Goal: Task Accomplishment & Management: Use online tool/utility

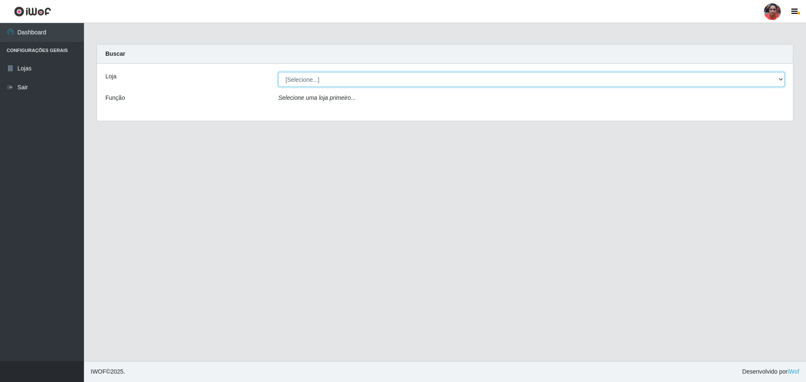
click at [324, 82] on select "[Selecione...] Mar Vermelho - Loja 05" at bounding box center [531, 79] width 506 height 15
select select "252"
click at [278, 72] on select "[Selecione...] Mar Vermelho - Loja 05" at bounding box center [531, 79] width 506 height 15
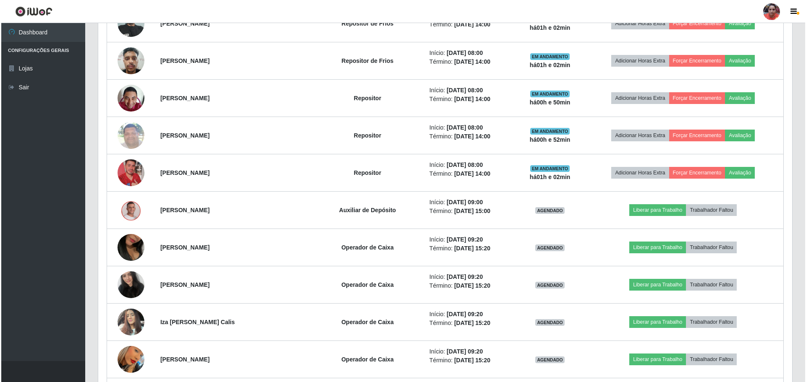
scroll to position [588, 0]
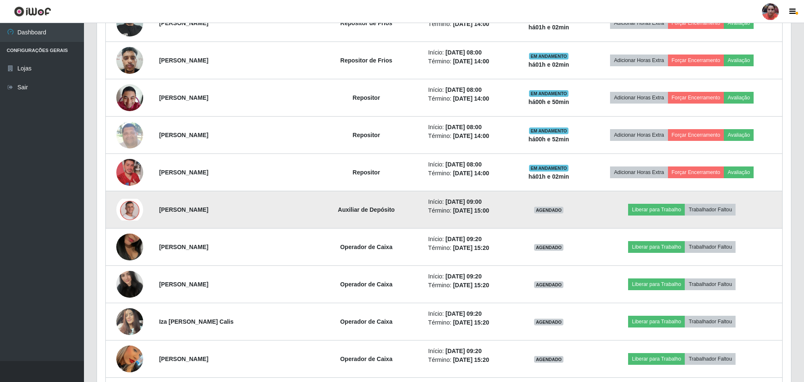
click at [116, 210] on td at bounding box center [130, 209] width 48 height 37
click at [125, 209] on img at bounding box center [129, 210] width 27 height 22
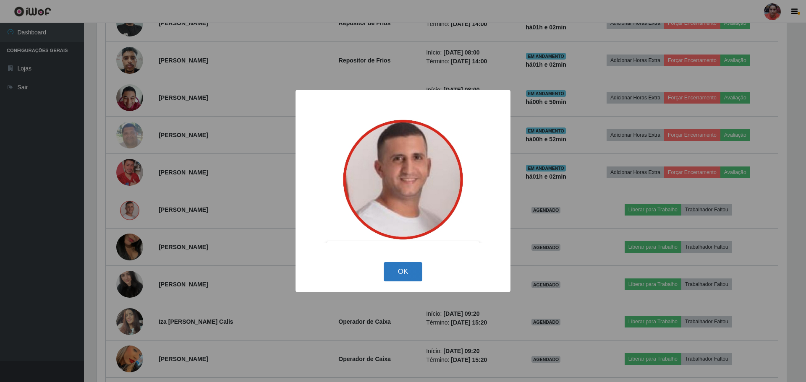
click at [404, 276] on button "OK" at bounding box center [403, 272] width 39 height 20
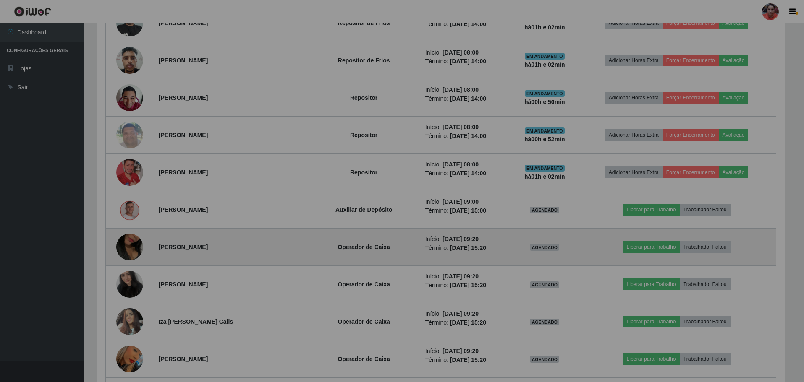
scroll to position [174, 694]
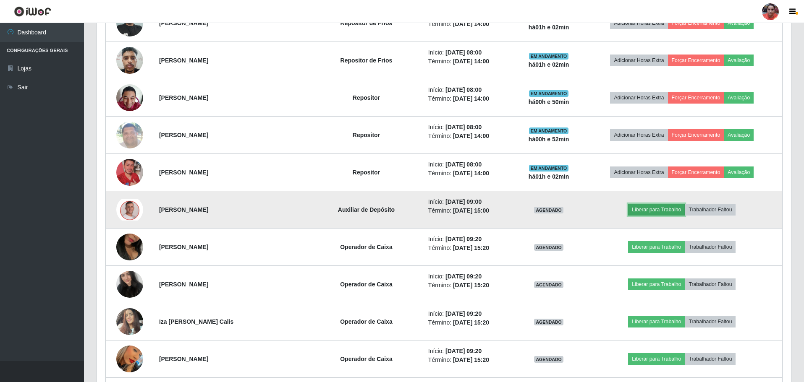
click at [680, 211] on button "Liberar para Trabalho" at bounding box center [656, 210] width 57 height 12
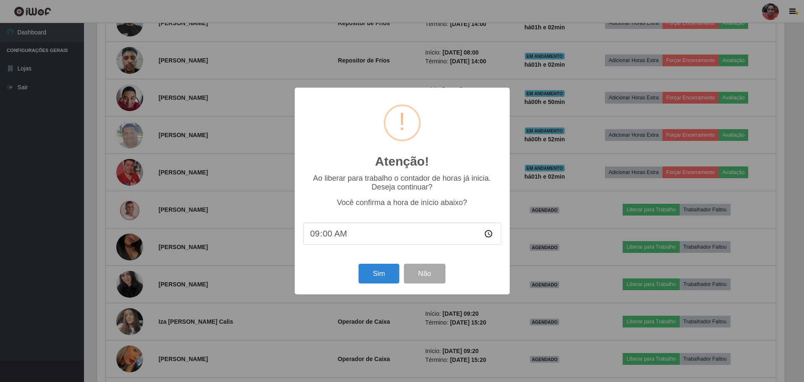
scroll to position [174, 689]
click at [389, 275] on button "Sim" at bounding box center [379, 274] width 41 height 20
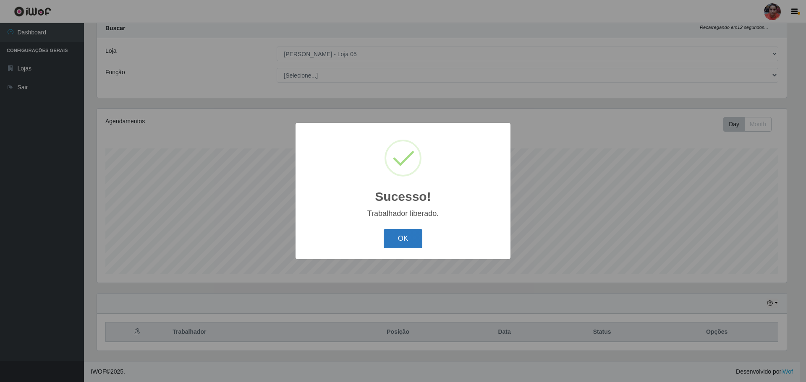
click at [394, 238] on button "OK" at bounding box center [403, 239] width 39 height 20
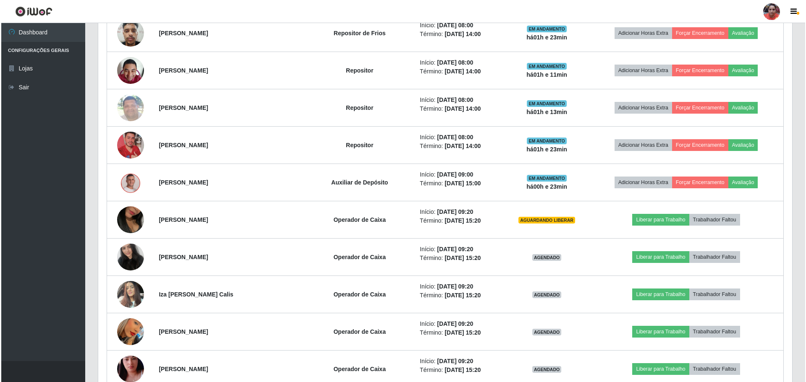
scroll to position [629, 0]
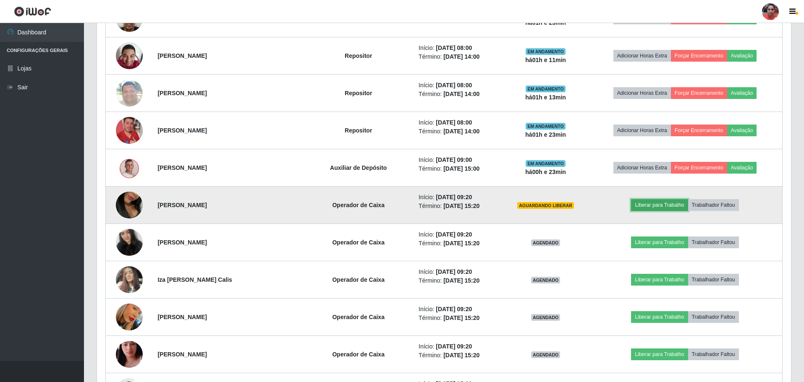
click at [668, 204] on button "Liberar para Trabalho" at bounding box center [659, 205] width 57 height 12
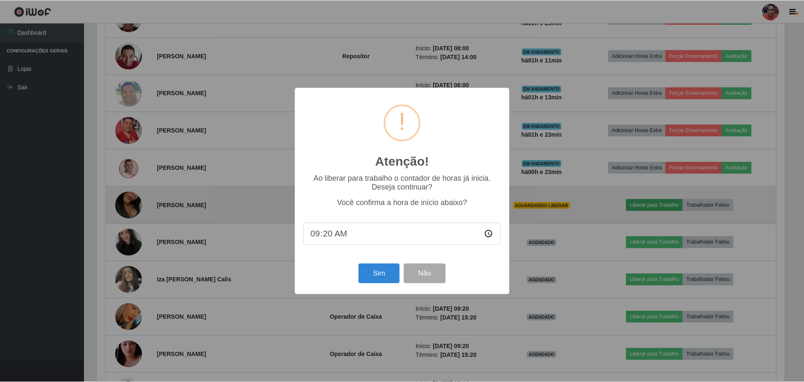
scroll to position [174, 689]
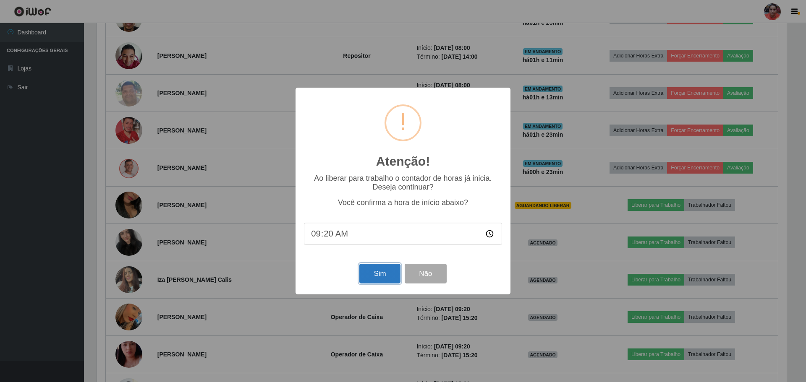
click at [393, 274] on button "Sim" at bounding box center [379, 274] width 41 height 20
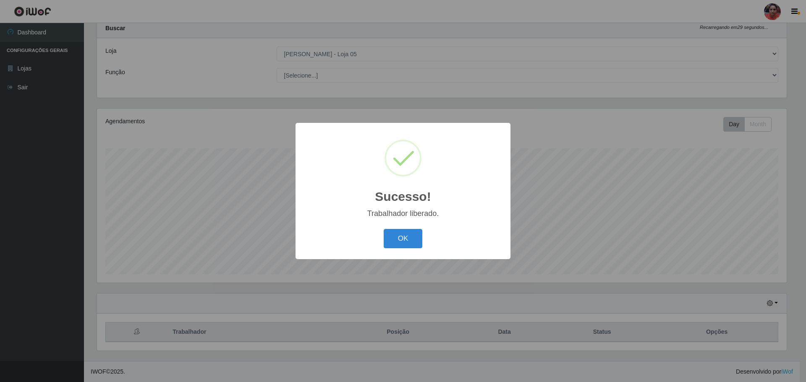
click at [410, 246] on button "OK" at bounding box center [403, 239] width 39 height 20
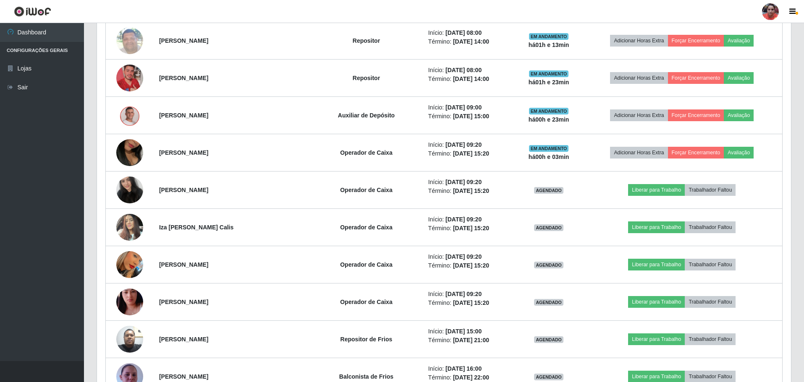
scroll to position [697, 0]
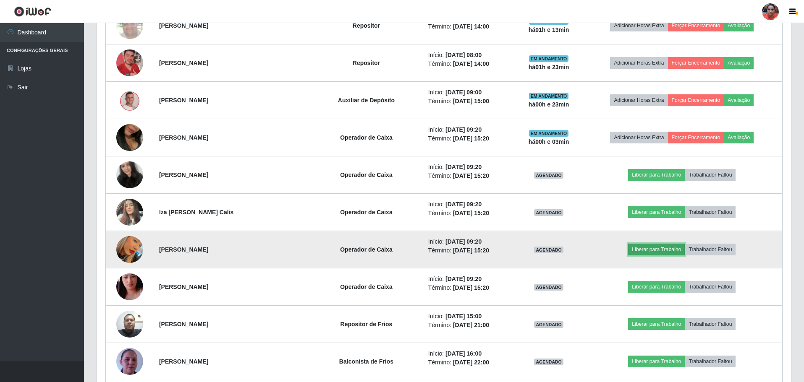
click at [673, 248] on button "Liberar para Trabalho" at bounding box center [656, 250] width 57 height 12
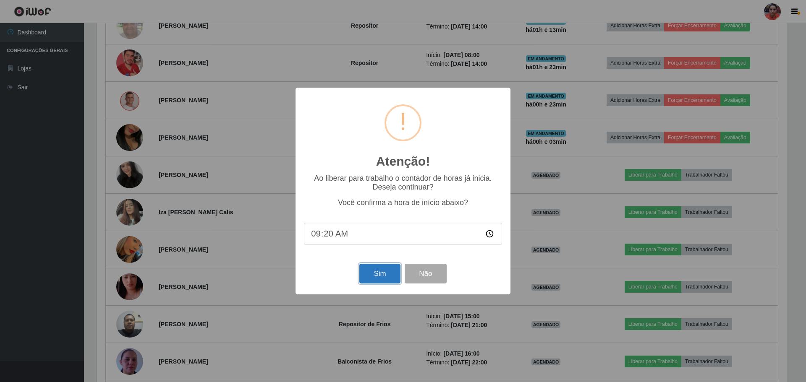
click at [386, 269] on button "Sim" at bounding box center [379, 274] width 41 height 20
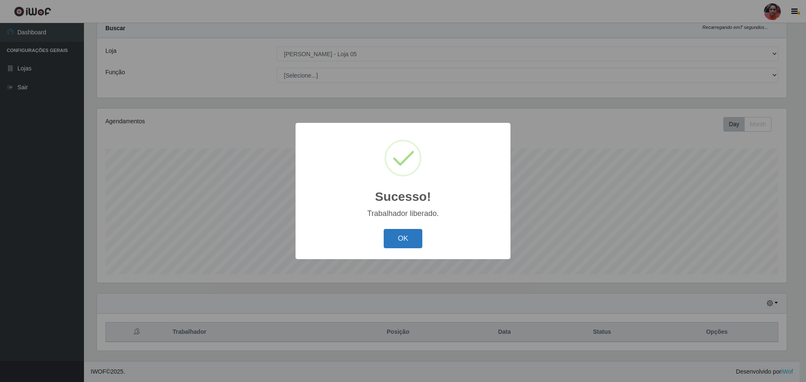
click at [401, 248] on button "OK" at bounding box center [403, 239] width 39 height 20
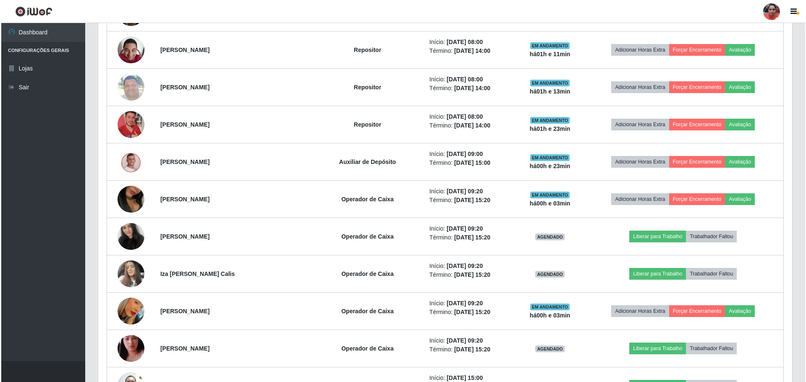
scroll to position [655, 0]
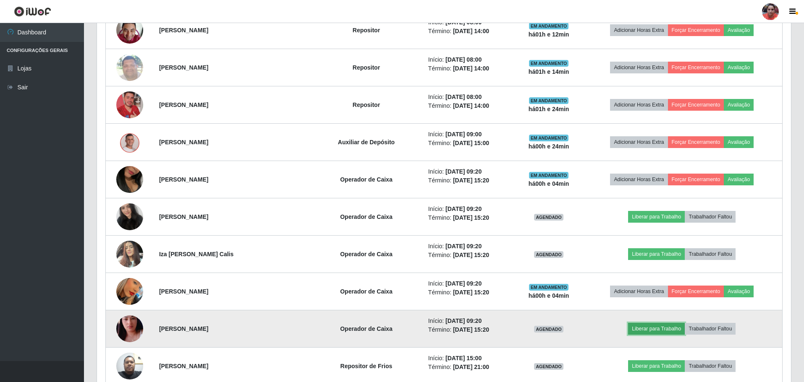
click at [675, 328] on button "Liberar para Trabalho" at bounding box center [656, 329] width 57 height 12
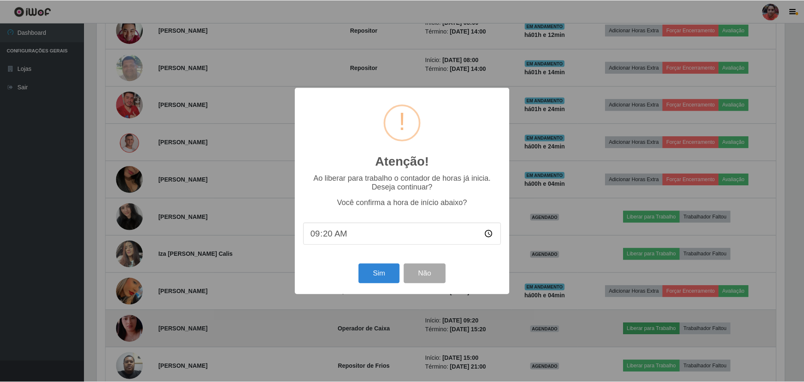
scroll to position [174, 689]
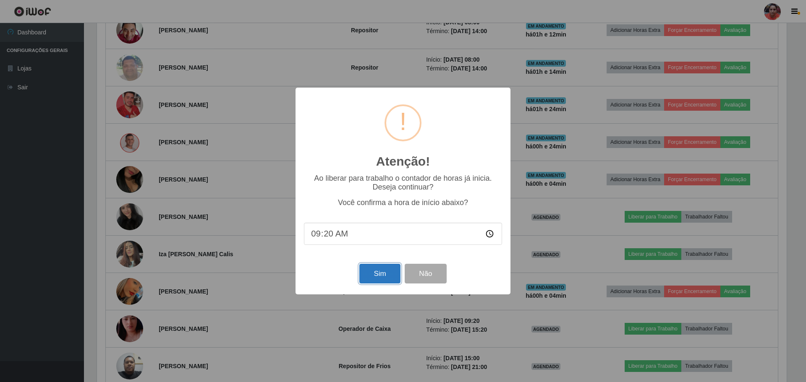
click at [386, 274] on button "Sim" at bounding box center [379, 274] width 41 height 20
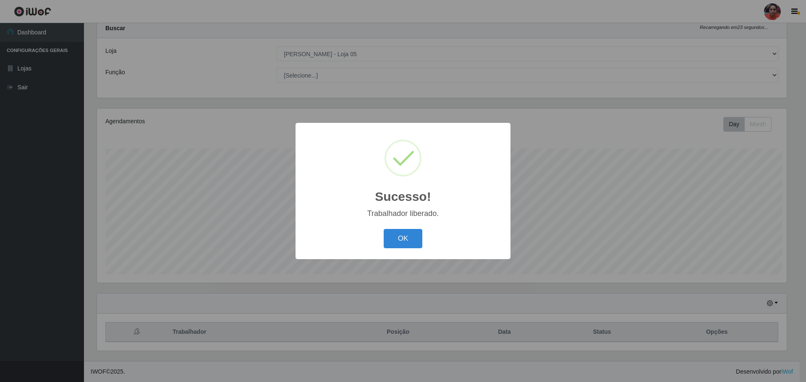
scroll to position [0, 0]
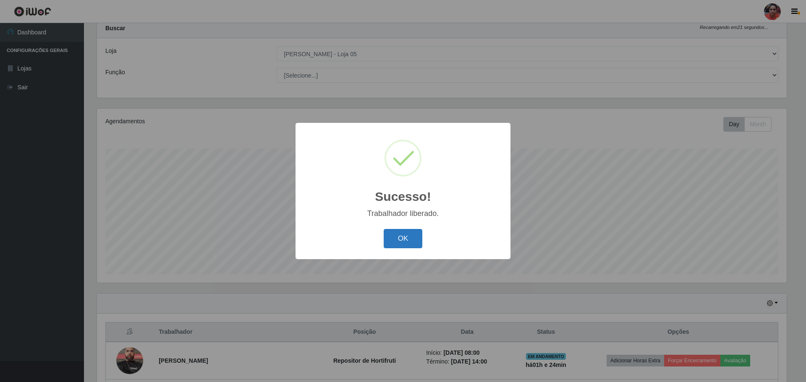
click at [410, 240] on button "OK" at bounding box center [403, 239] width 39 height 20
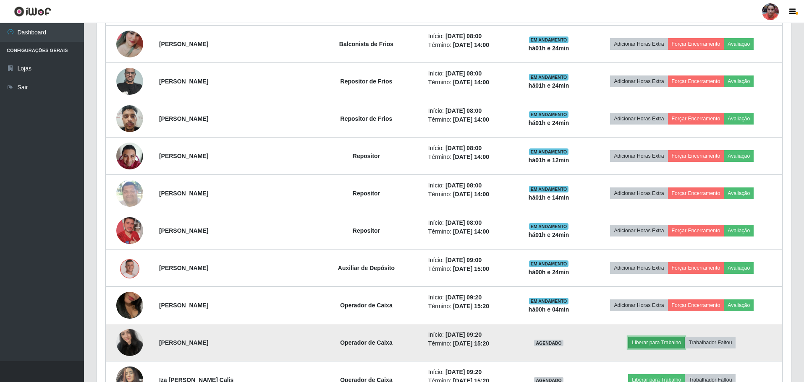
click at [673, 339] on button "Liberar para Trabalho" at bounding box center [656, 343] width 57 height 12
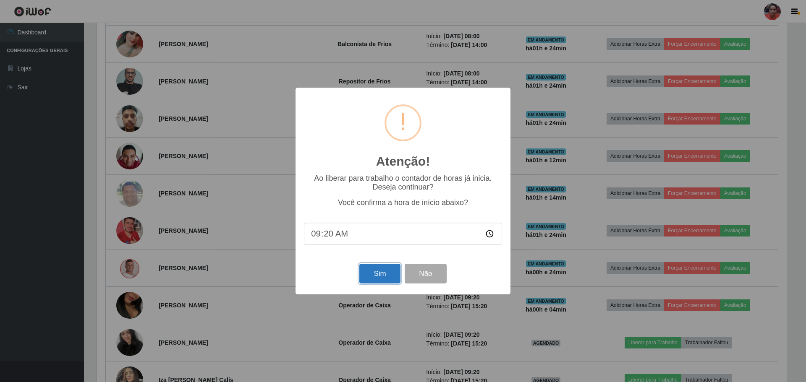
click at [391, 277] on button "Sim" at bounding box center [379, 274] width 41 height 20
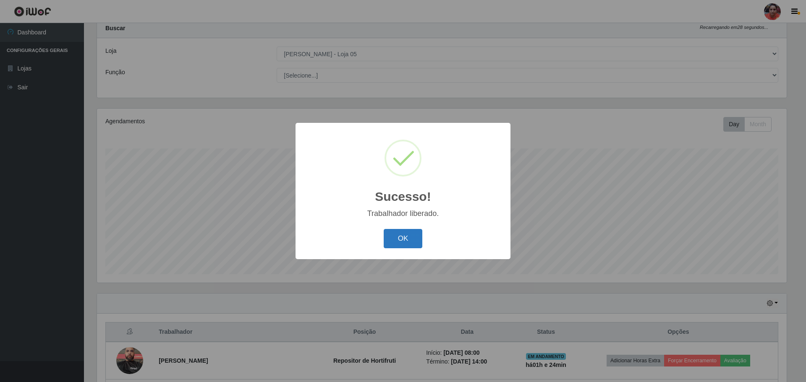
click at [410, 238] on button "OK" at bounding box center [403, 239] width 39 height 20
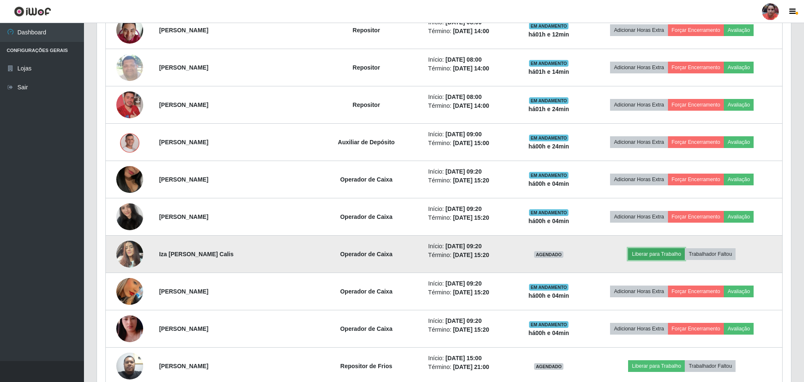
click at [670, 250] on button "Liberar para Trabalho" at bounding box center [656, 254] width 57 height 12
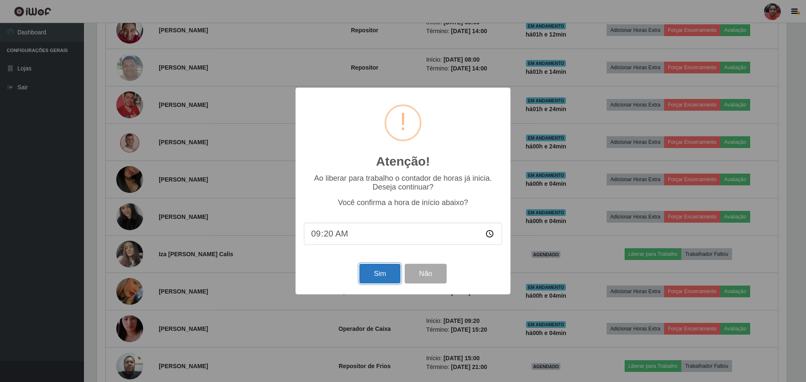
click at [378, 274] on button "Sim" at bounding box center [379, 274] width 41 height 20
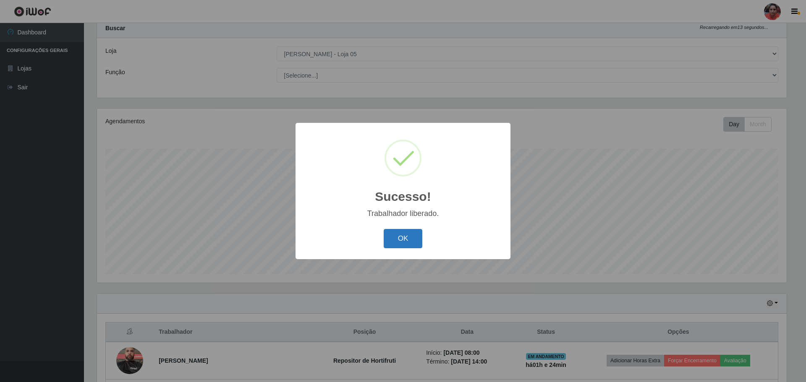
click at [411, 238] on button "OK" at bounding box center [403, 239] width 39 height 20
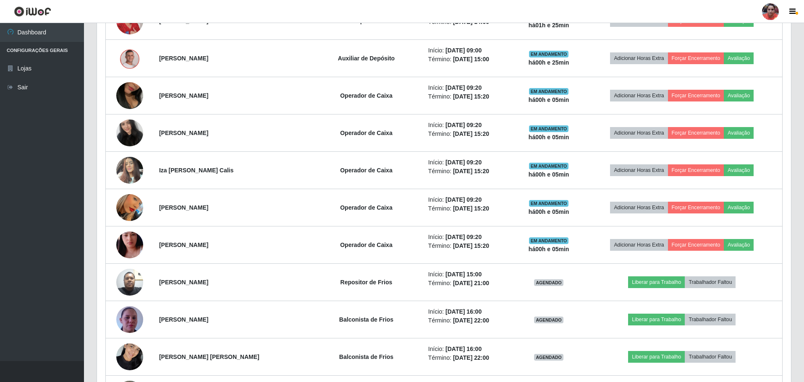
scroll to position [781, 0]
